Goal: Information Seeking & Learning: Learn about a topic

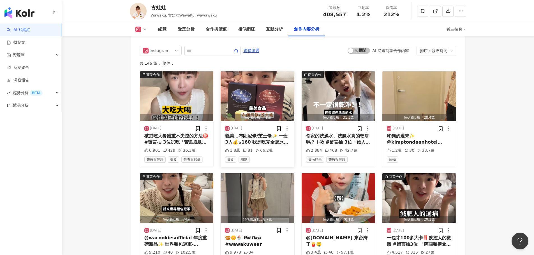
scroll to position [1738, 0]
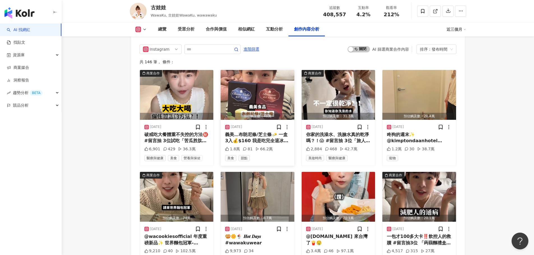
click at [248, 97] on img "button" at bounding box center [258, 95] width 74 height 50
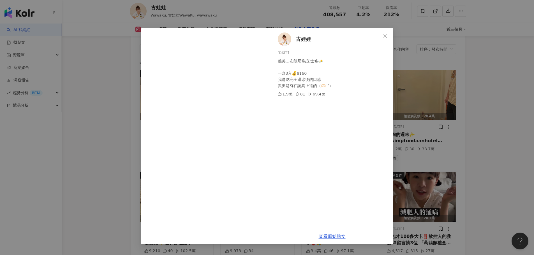
drag, startPoint x: 384, startPoint y: 36, endPoint x: 373, endPoint y: 94, distance: 58.5
click at [384, 36] on icon "close" at bounding box center [385, 36] width 4 height 4
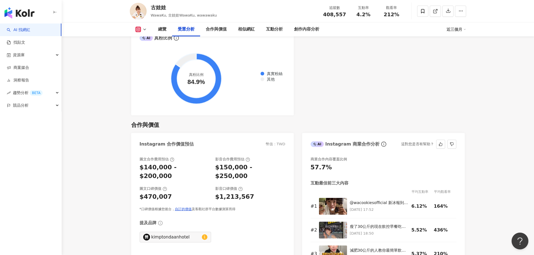
scroll to position [673, 0]
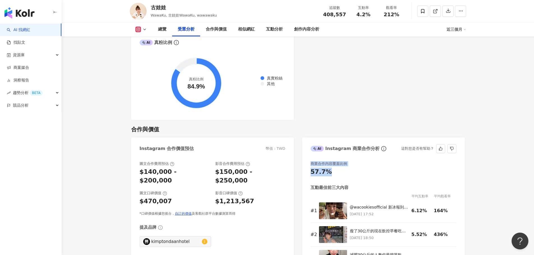
drag, startPoint x: 307, startPoint y: 150, endPoint x: 337, endPoint y: 170, distance: 36.0
click at [337, 170] on div "商業合作內容覆蓋比例 57.7% 互動最佳前三大內容 平均互動率 平均觀看率 # 1 @wacookiesofficial 新冰報到✨🍦 〘 真。松露巧克力奶…" at bounding box center [383, 217] width 163 height 123
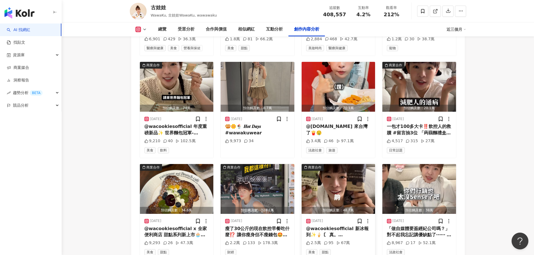
scroll to position [1938, 0]
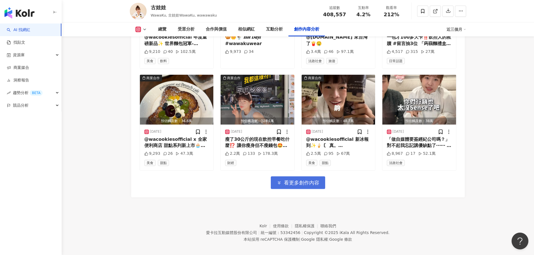
click at [306, 181] on span "看更多創作內容" at bounding box center [301, 183] width 35 height 6
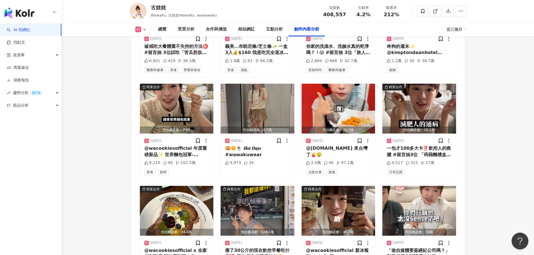
scroll to position [1826, 0]
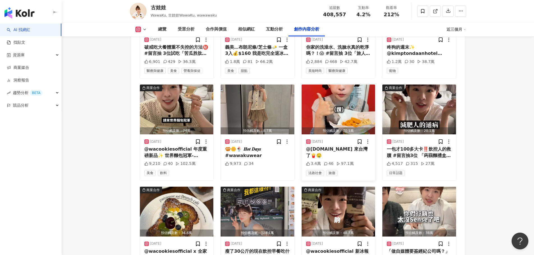
click at [337, 98] on img "button" at bounding box center [339, 110] width 74 height 50
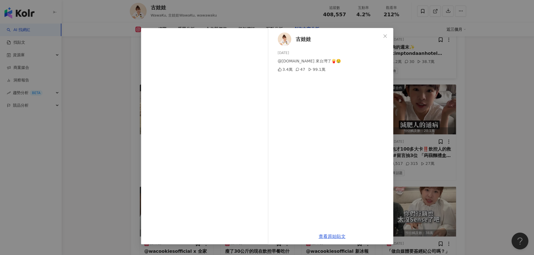
drag, startPoint x: 385, startPoint y: 36, endPoint x: 383, endPoint y: 40, distance: 3.9
click at [385, 36] on icon "close" at bounding box center [385, 35] width 3 height 3
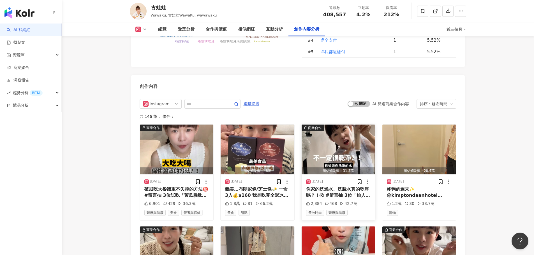
scroll to position [1740, 0]
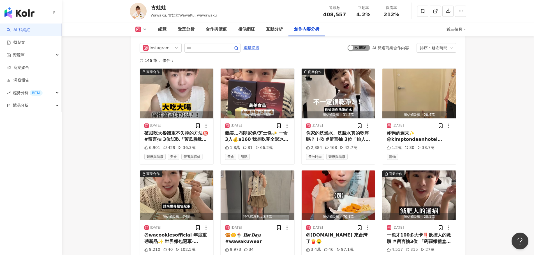
click at [364, 45] on span "啟動 關閉" at bounding box center [359, 48] width 22 height 6
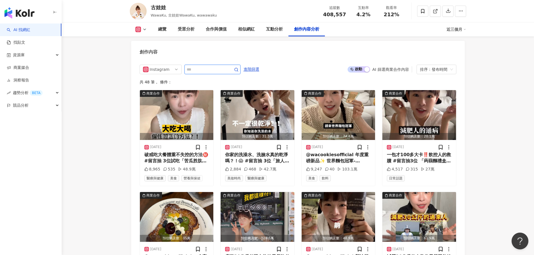
click at [197, 66] on input "text" at bounding box center [206, 69] width 39 height 7
type input "******"
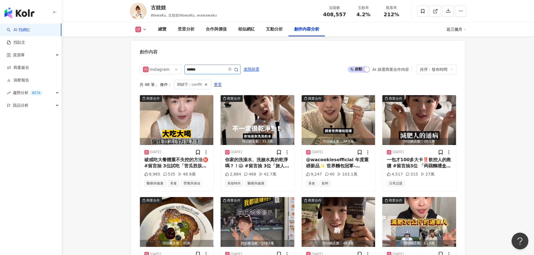
scroll to position [1663, 0]
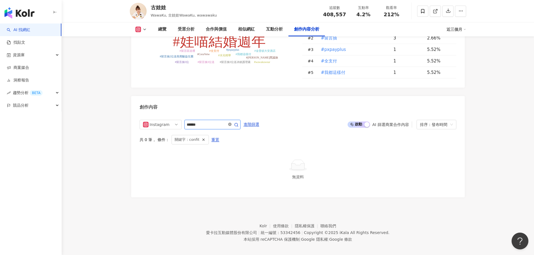
click at [232, 123] on icon "close-circle" at bounding box center [229, 124] width 3 height 3
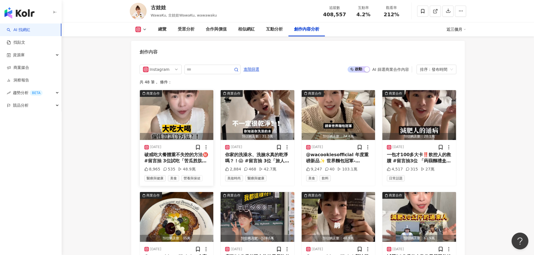
click at [177, 114] on img "button" at bounding box center [177, 115] width 74 height 50
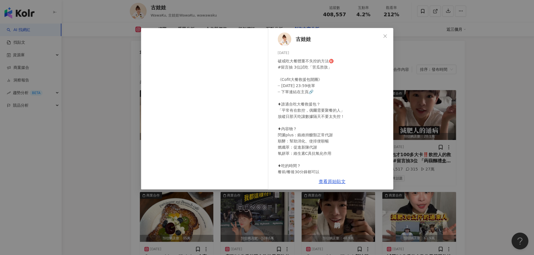
drag, startPoint x: 334, startPoint y: 35, endPoint x: 406, endPoint y: 20, distance: 73.9
click at [406, 20] on div "古娃娃 2025/8/29 破戒吃大餐體重不失控的方法㊙️ #留言抽 3位試吃「苦瓜胜肽」 ⁡ 《Cofit大餐救援包開團》 ┈ 9/2 23:59收單 ┈ …" at bounding box center [267, 127] width 534 height 255
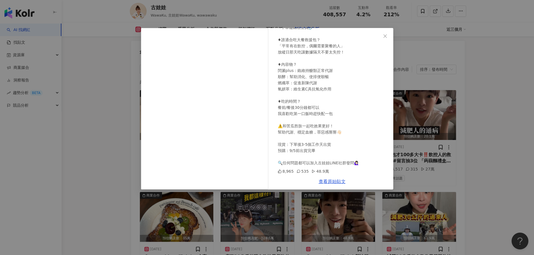
scroll to position [65, 0]
drag, startPoint x: 329, startPoint y: 161, endPoint x: 345, endPoint y: 162, distance: 16.3
click at [345, 162] on div "破戒吃大餐體重不失控的方法㊙️ #留言抽 3位試吃「苦瓜胜肽」 ⁡ 《Cofit大餐救援包開團》 ┈ 9/2 23:59收單 ┈ 下單連結在主頁🔗 ⁡ ♦誰適…" at bounding box center [333, 79] width 111 height 173
click at [386, 36] on icon "close" at bounding box center [385, 35] width 3 height 3
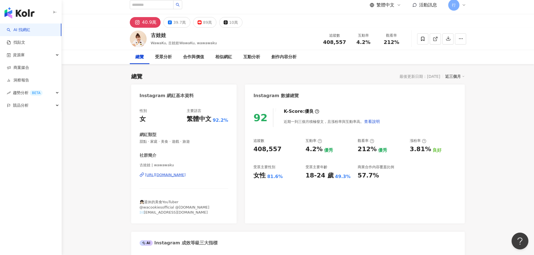
scroll to position [0, 0]
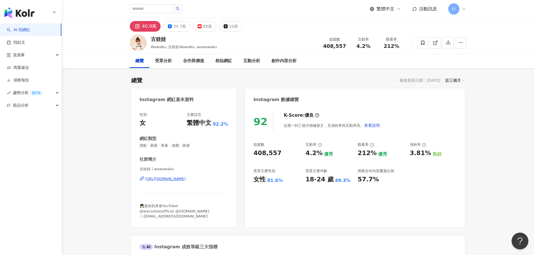
click at [25, 32] on link "AI 找網紅" at bounding box center [19, 30] width 24 height 6
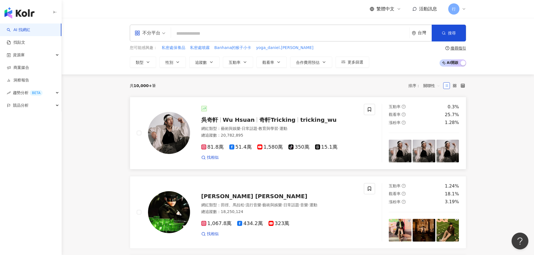
click at [210, 123] on span "吳奇軒" at bounding box center [209, 120] width 17 height 7
